Goal: Check status: Check status

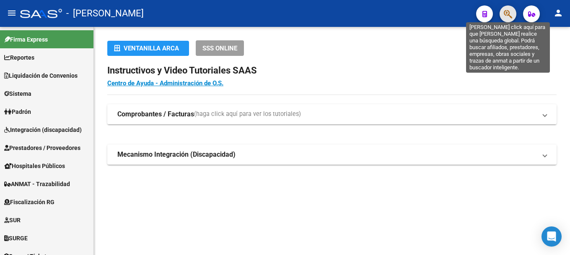
click at [509, 12] on icon "button" at bounding box center [508, 14] width 8 height 10
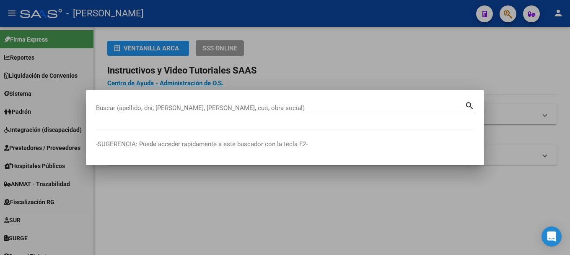
paste input "94406347"
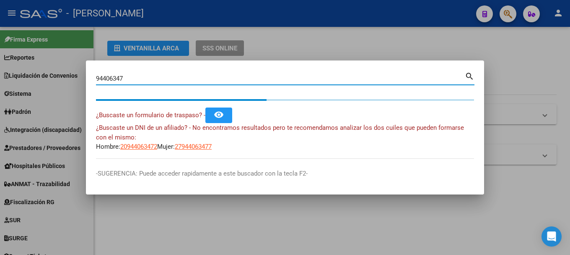
type input "94406347"
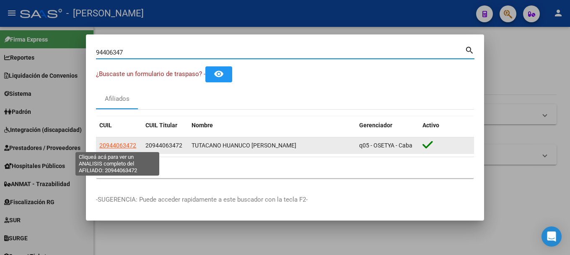
click at [125, 146] on span "20944063472" at bounding box center [117, 145] width 37 height 7
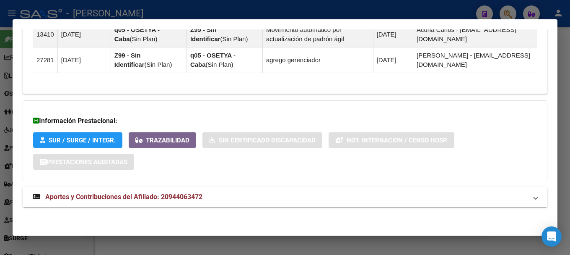
click at [189, 200] on strong "Aportes y Contribuciones del Afiliado: 20944063472" at bounding box center [118, 197] width 170 height 10
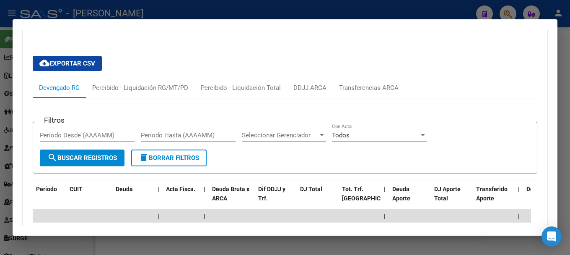
scroll to position [734, 0]
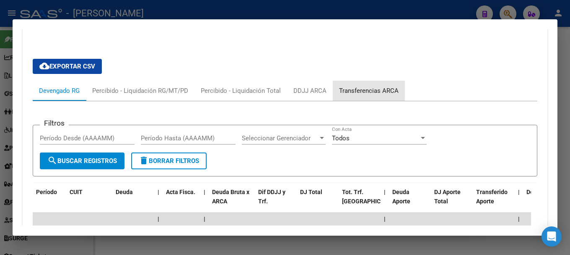
click at [367, 90] on div "Transferencias ARCA" at bounding box center [369, 90] width 60 height 9
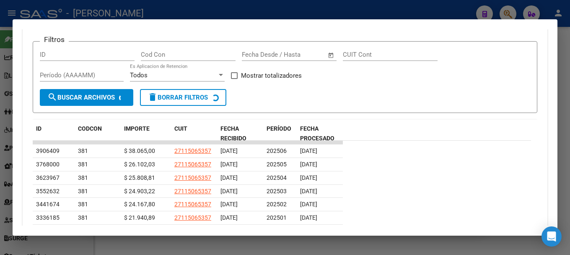
scroll to position [818, 0]
